Goal: Transaction & Acquisition: Obtain resource

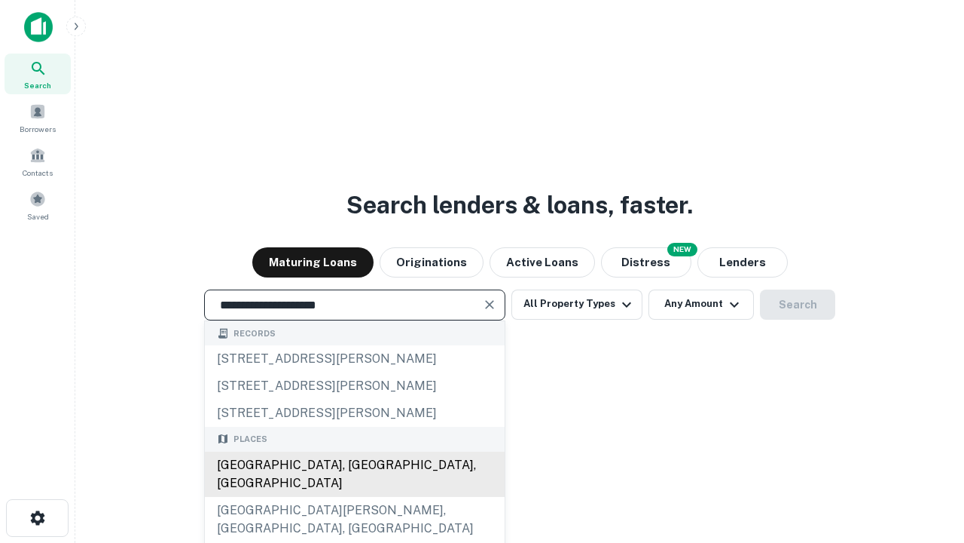
click at [354, 497] on div "[GEOGRAPHIC_DATA], [GEOGRAPHIC_DATA], [GEOGRAPHIC_DATA]" at bounding box center [355, 473] width 300 height 45
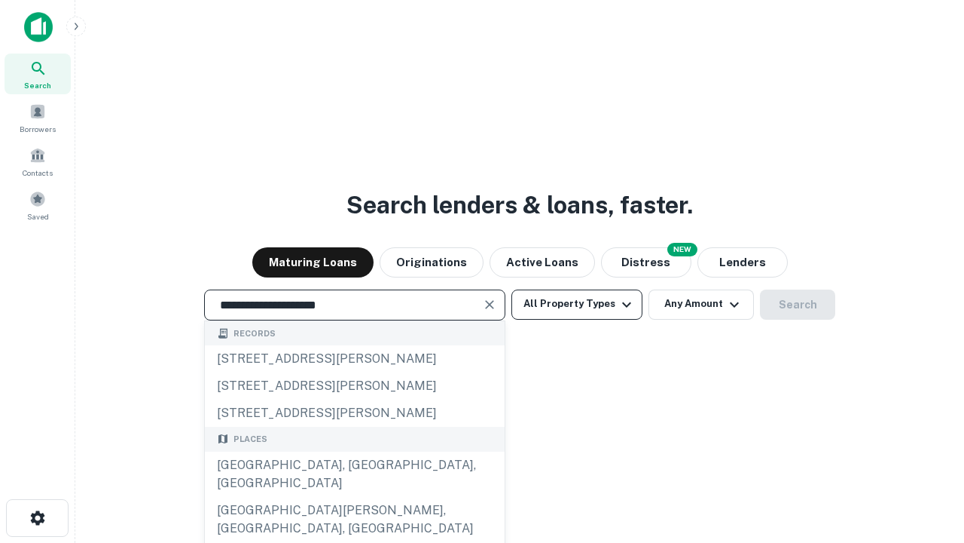
type input "**********"
click at [577, 304] on button "All Property Types" at bounding box center [577, 304] width 131 height 30
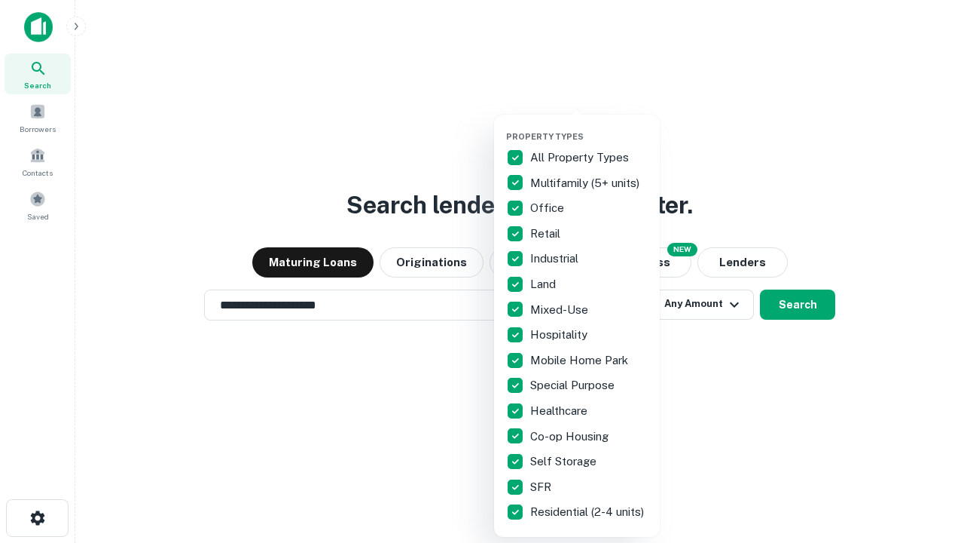
click at [589, 127] on button "button" at bounding box center [589, 127] width 166 height 1
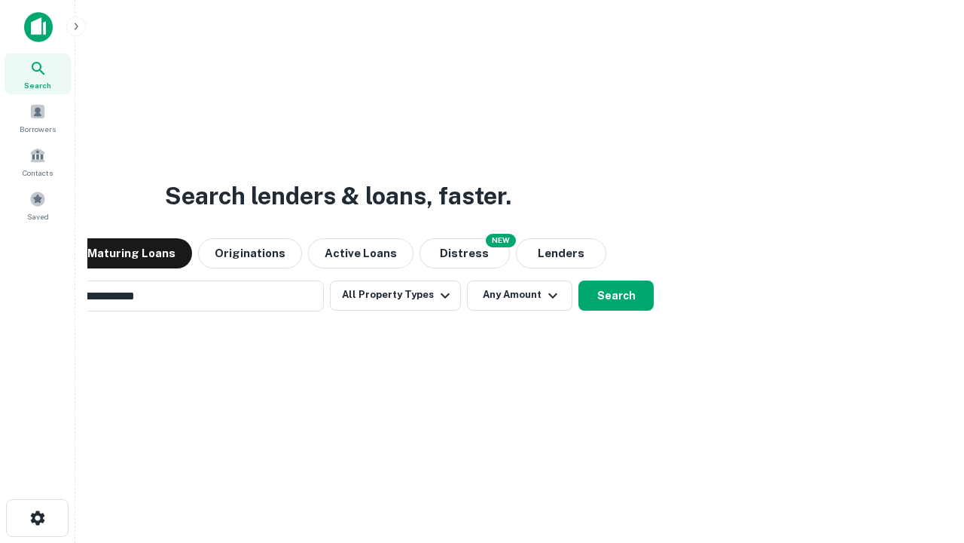
scroll to position [23, 0]
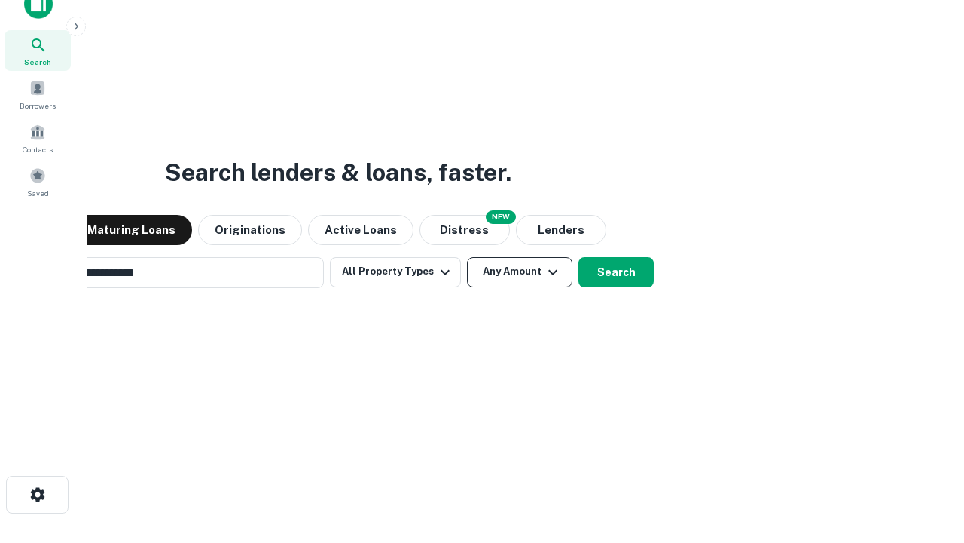
click at [467, 257] on button "Any Amount" at bounding box center [519, 272] width 105 height 30
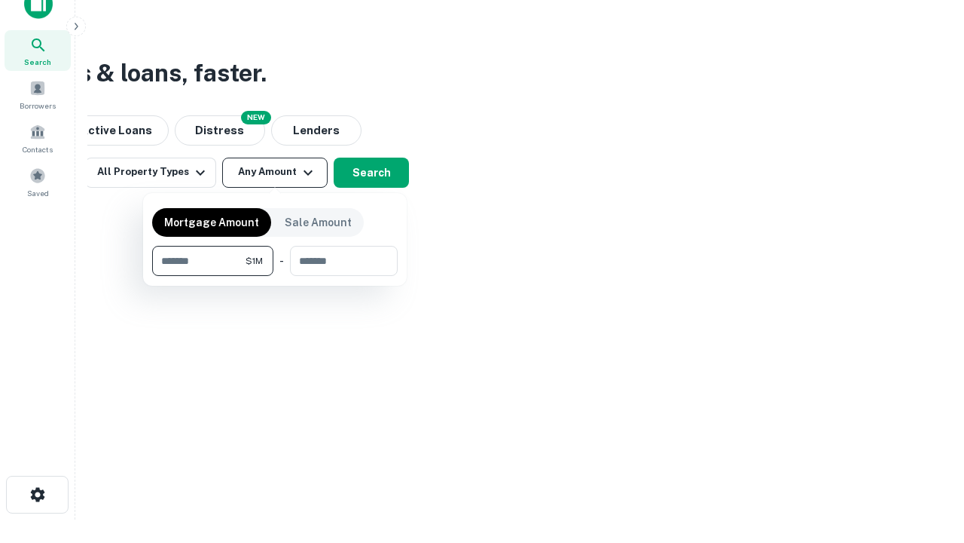
scroll to position [24, 0]
type input "*******"
click at [275, 276] on button "button" at bounding box center [275, 276] width 246 height 1
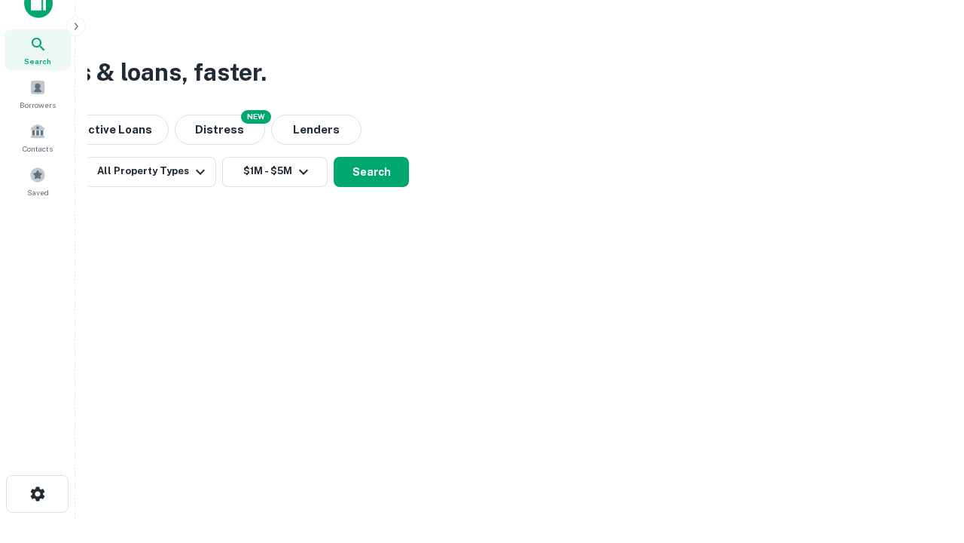
scroll to position [23, 0]
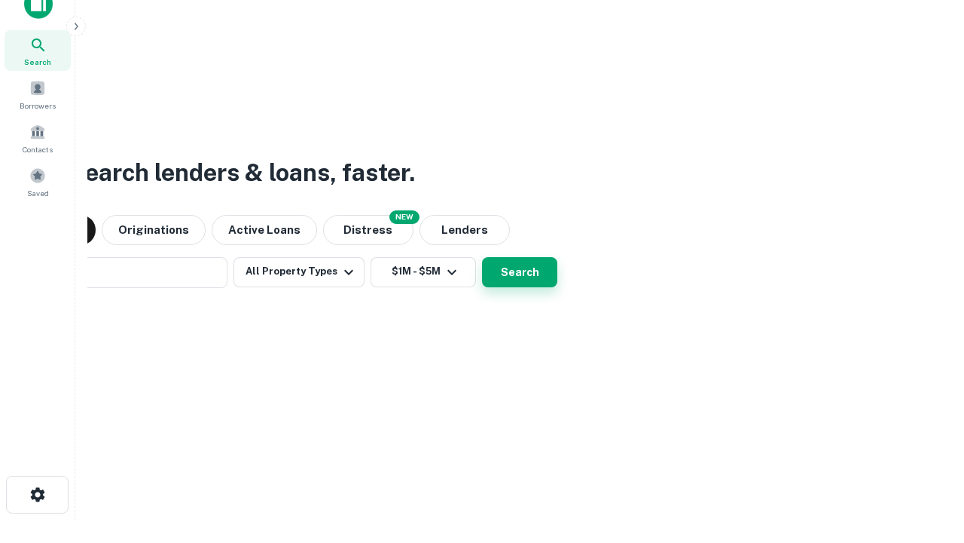
click at [482, 257] on button "Search" at bounding box center [519, 272] width 75 height 30
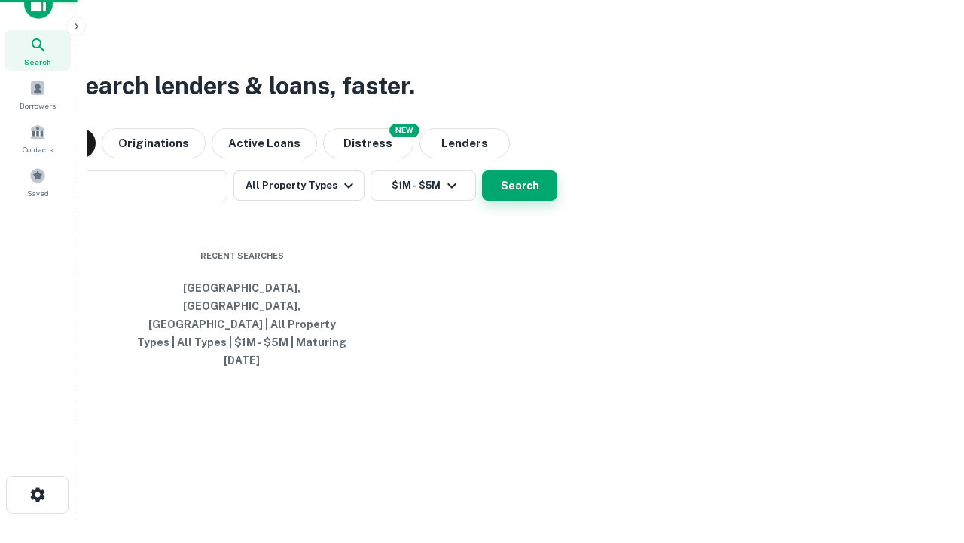
scroll to position [24, 0]
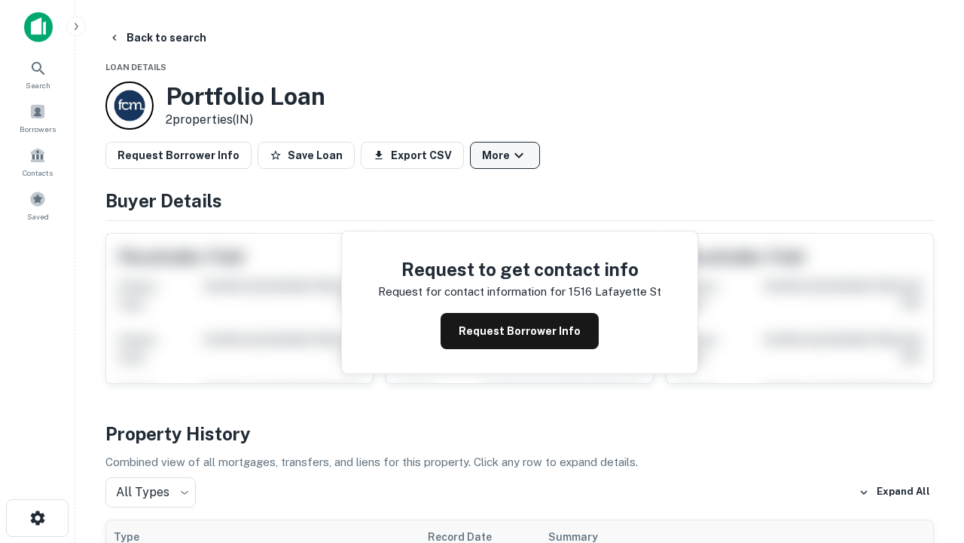
click at [505, 155] on button "More" at bounding box center [505, 155] width 70 height 27
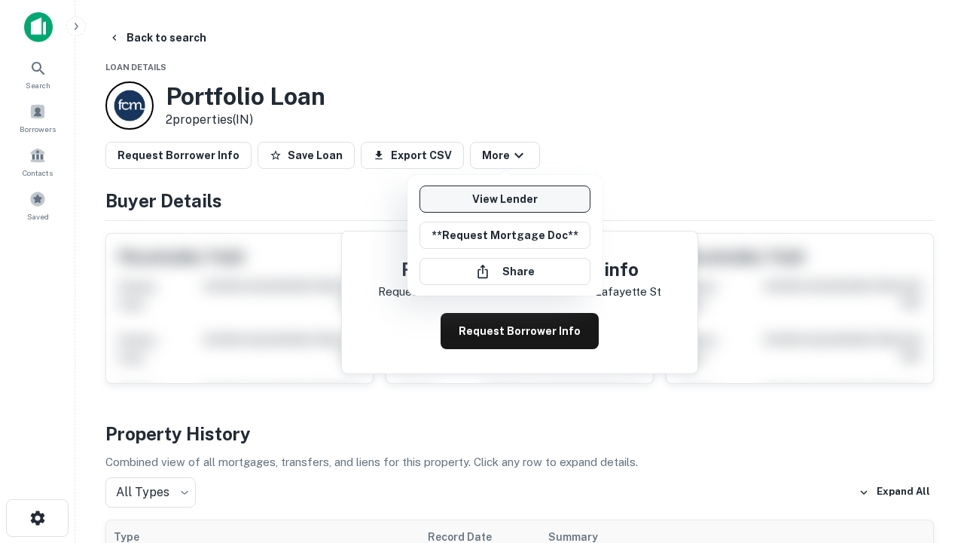
click at [505, 199] on link "View Lender" at bounding box center [505, 198] width 171 height 27
